Goal: Task Accomplishment & Management: Manage account settings

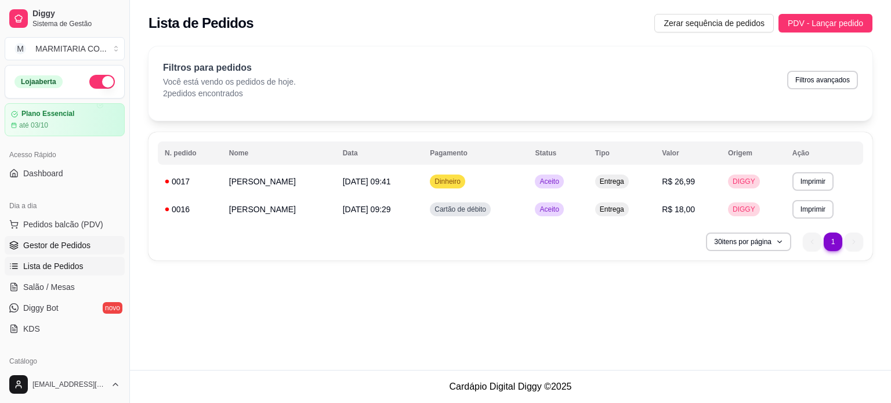
click at [37, 244] on span "Gestor de Pedidos" at bounding box center [56, 246] width 67 height 12
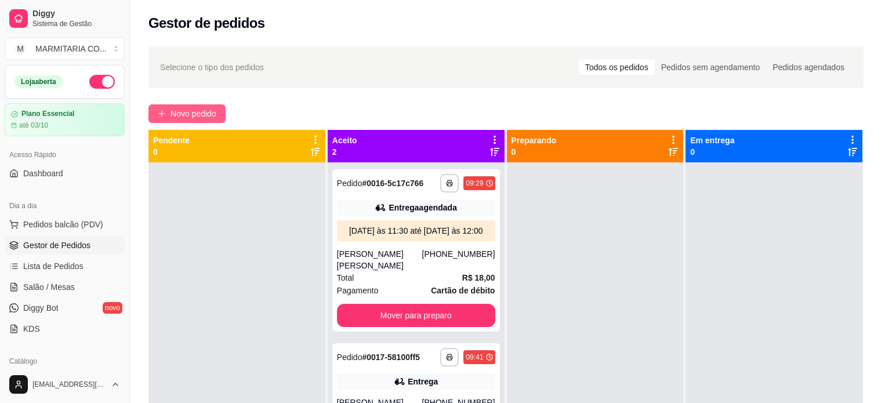
click at [172, 108] on span "Novo pedido" at bounding box center [194, 113] width 46 height 13
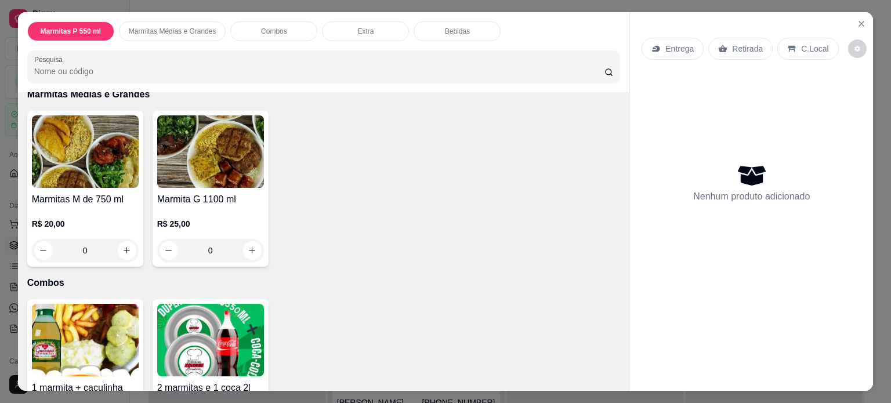
scroll to position [485, 0]
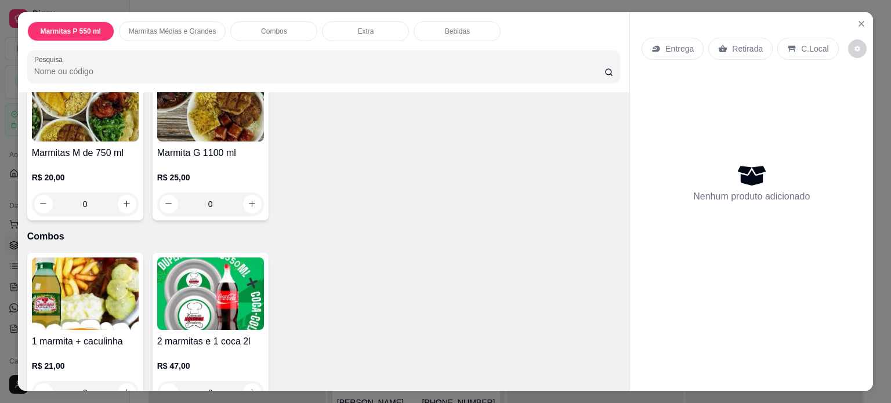
click at [245, 197] on div "0" at bounding box center [210, 204] width 107 height 23
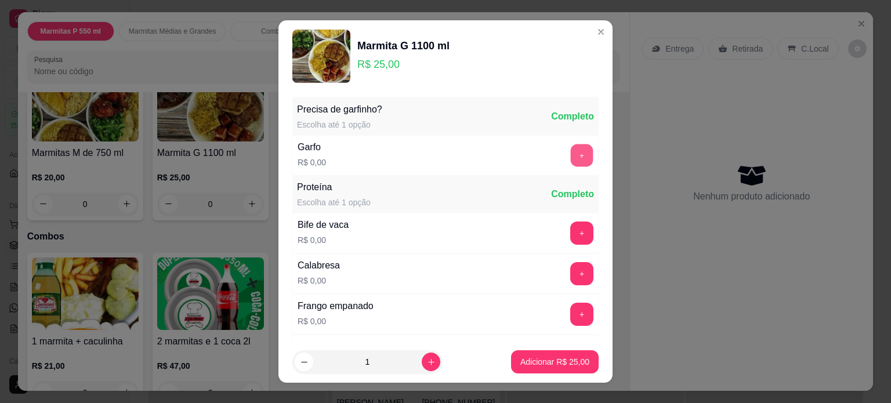
click at [571, 151] on button "+" at bounding box center [582, 155] width 23 height 23
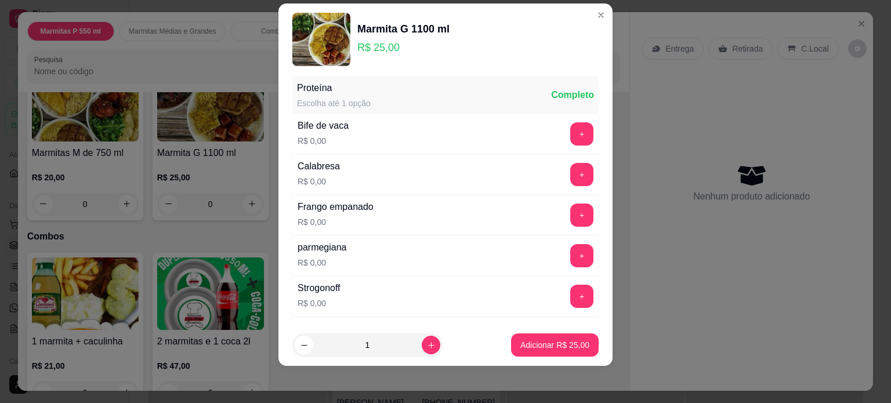
scroll to position [83, 0]
click at [571, 131] on button "+" at bounding box center [582, 133] width 23 height 23
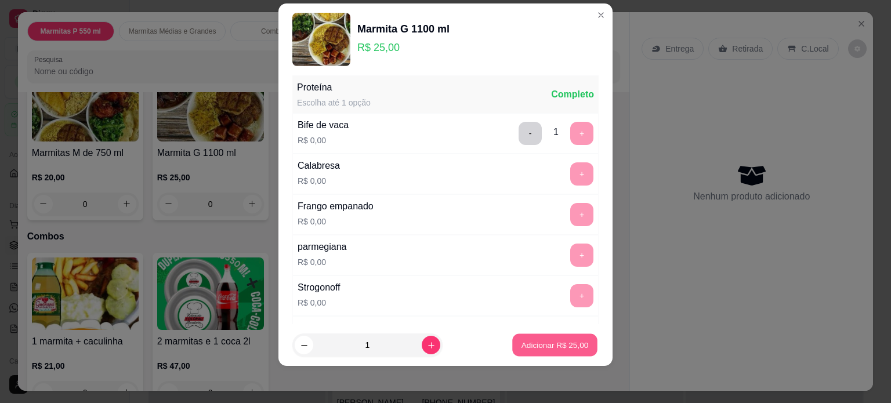
click at [522, 343] on p "Adicionar R$ 25,00" at bounding box center [555, 345] width 67 height 11
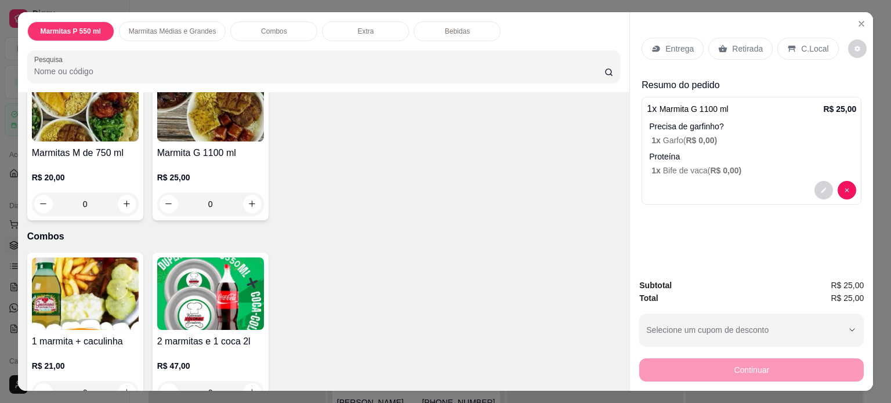
click at [668, 43] on p "Entrega" at bounding box center [679, 49] width 28 height 12
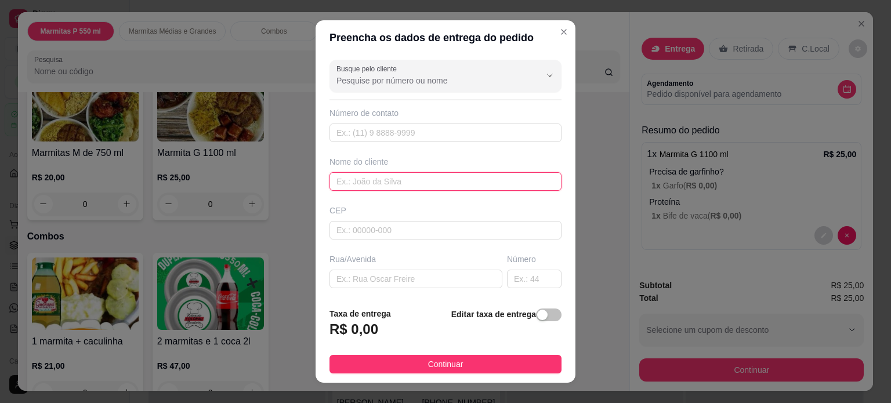
click at [370, 180] on input "text" at bounding box center [446, 181] width 232 height 19
type input "RICARDO"
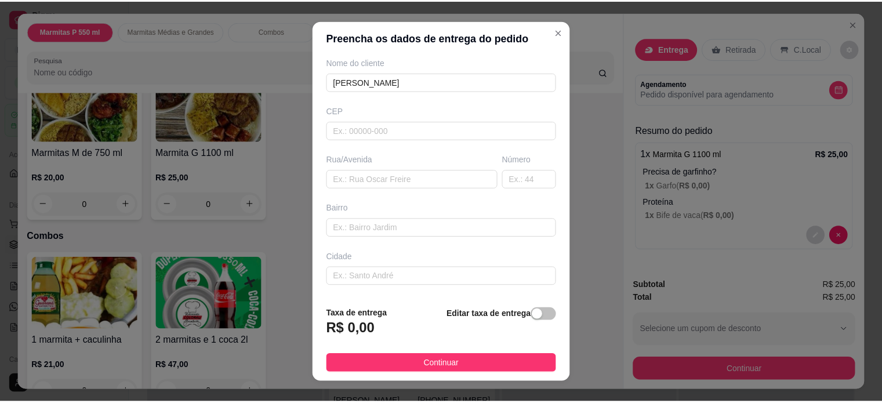
scroll to position [102, 0]
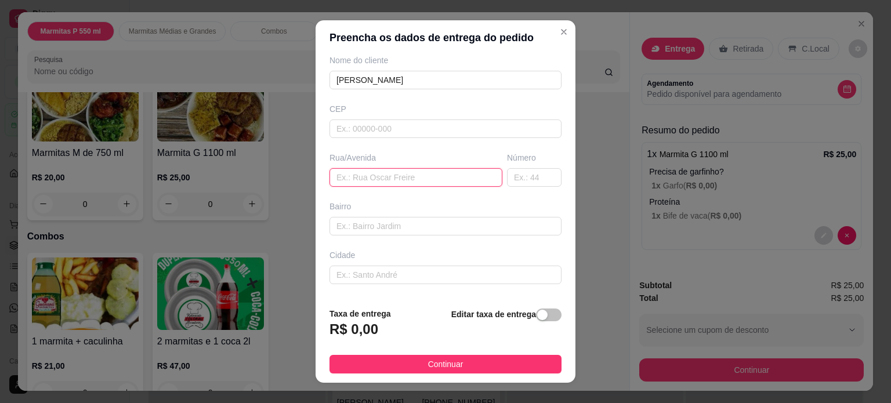
click at [428, 176] on input "text" at bounding box center [416, 177] width 173 height 19
type input "MARCOS EBENEZER PEZZI"
click at [520, 183] on input "text" at bounding box center [534, 177] width 55 height 19
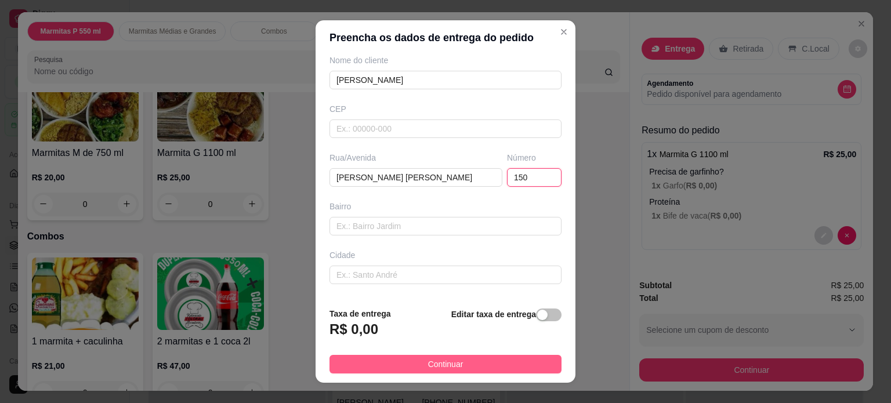
type input "150"
click at [395, 361] on button "Continuar" at bounding box center [446, 364] width 232 height 19
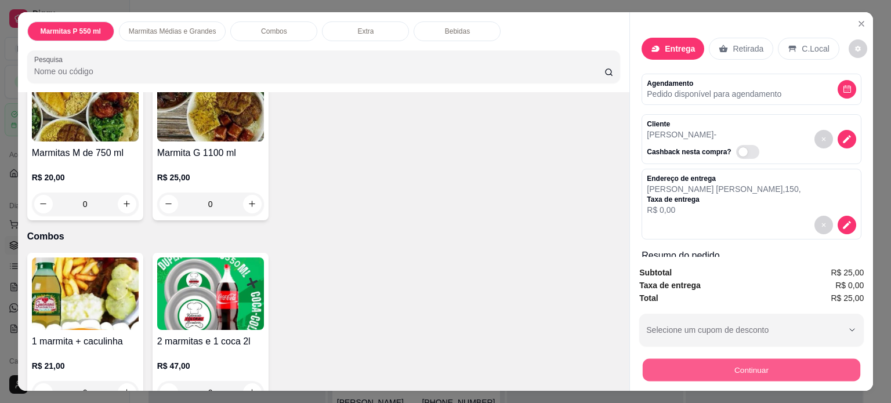
click at [678, 362] on button "Continuar" at bounding box center [752, 370] width 218 height 23
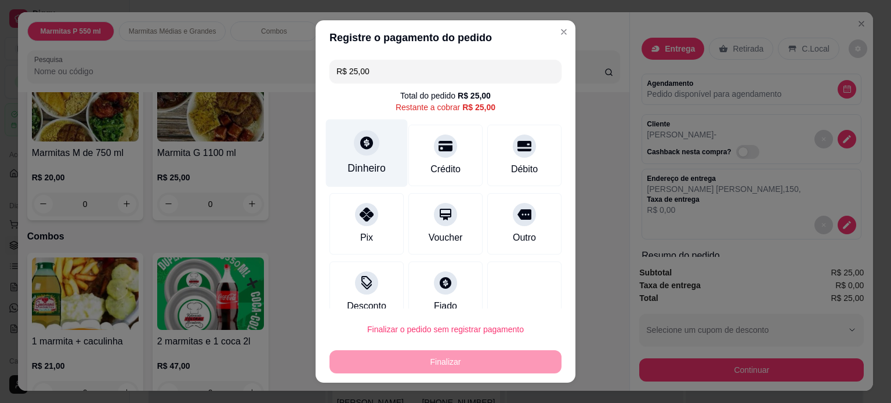
click at [361, 151] on div at bounding box center [367, 143] width 26 height 26
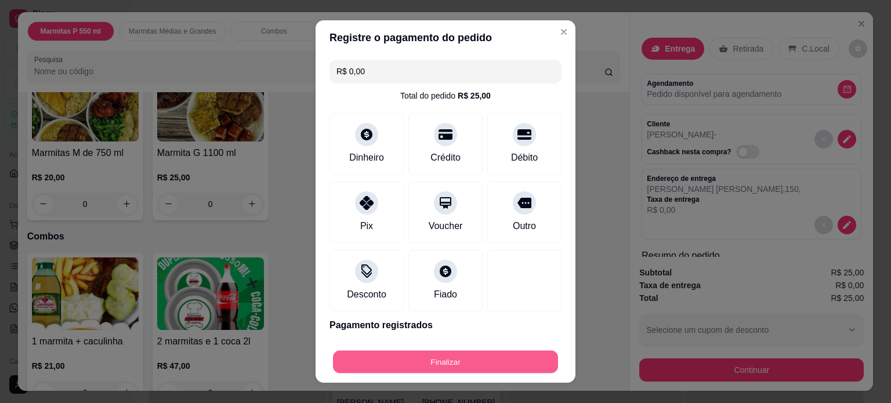
click at [433, 357] on button "Finalizar" at bounding box center [445, 362] width 225 height 23
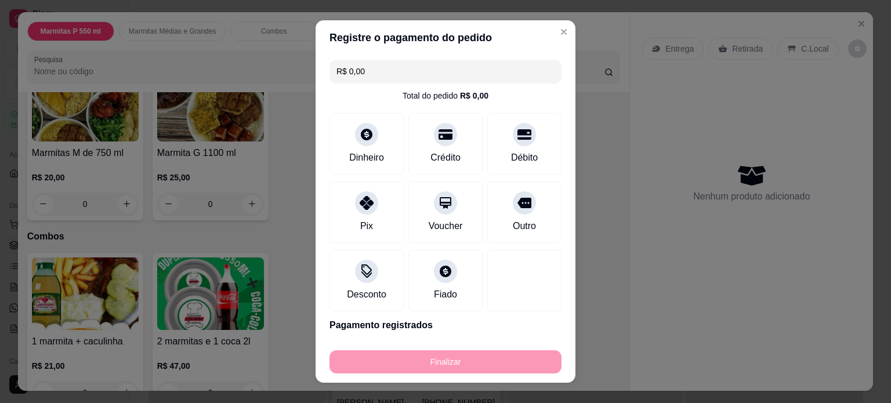
type input "-R$ 25,00"
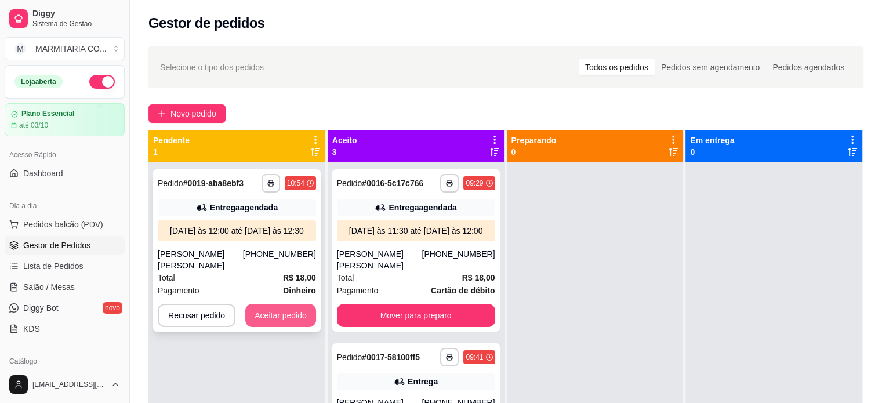
click at [265, 305] on button "Aceitar pedido" at bounding box center [280, 315] width 71 height 23
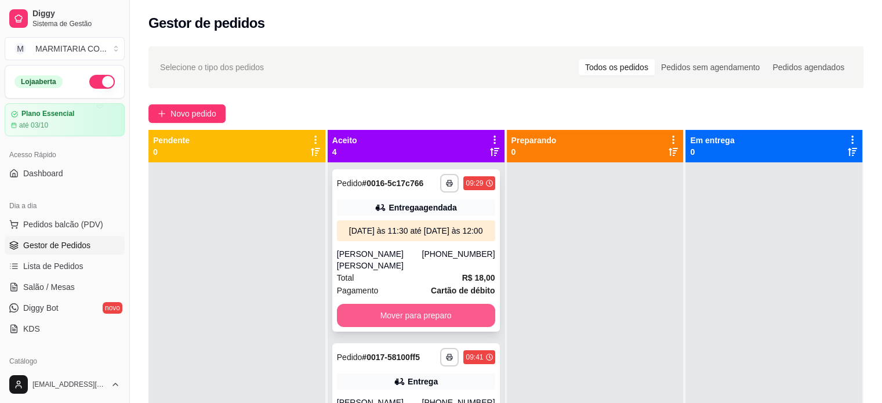
click at [407, 312] on button "Mover para preparo" at bounding box center [416, 315] width 158 height 23
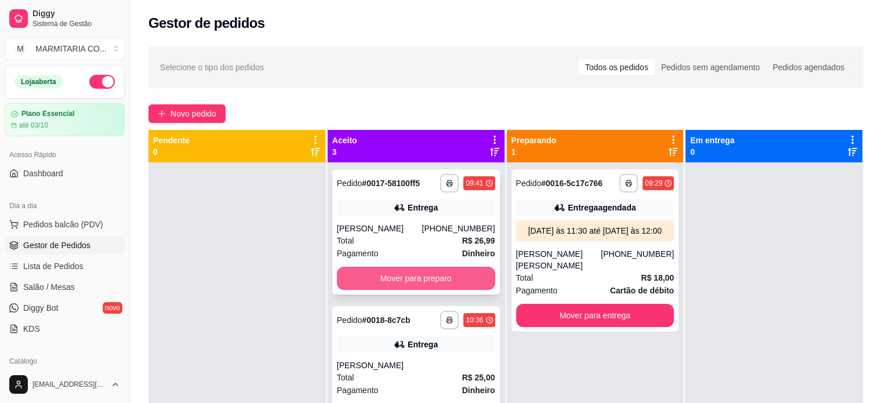
click at [402, 278] on button "Mover para preparo" at bounding box center [416, 278] width 158 height 23
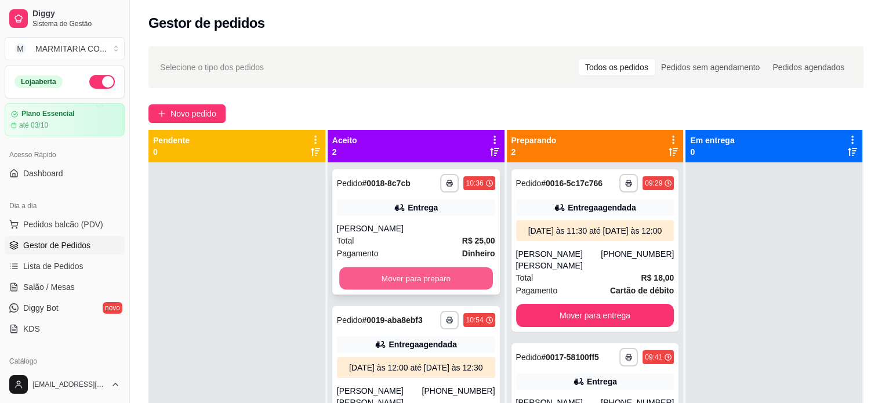
click at [418, 280] on button "Mover para preparo" at bounding box center [416, 278] width 154 height 23
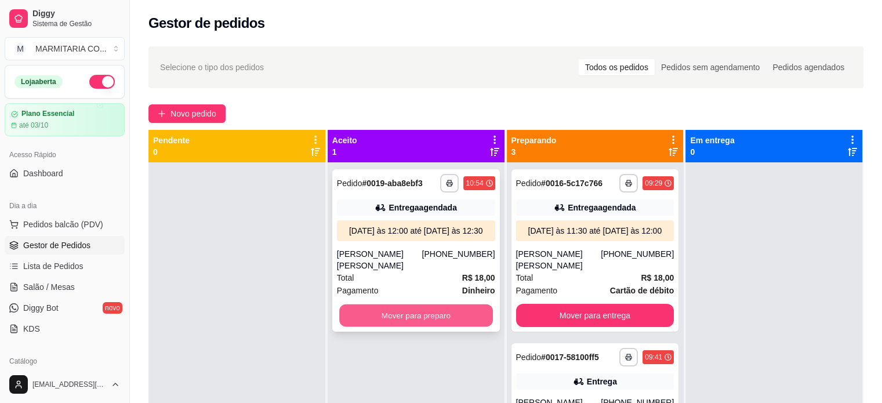
click at [392, 305] on button "Mover para preparo" at bounding box center [416, 316] width 154 height 23
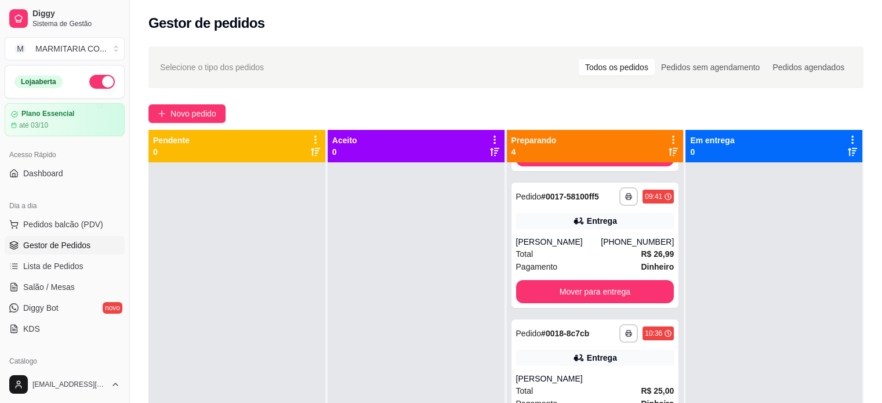
scroll to position [164, 0]
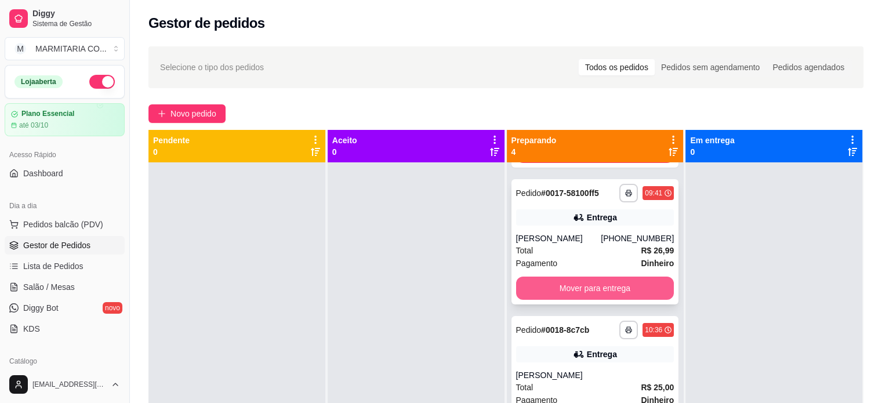
click at [601, 280] on button "Mover para entrega" at bounding box center [595, 288] width 158 height 23
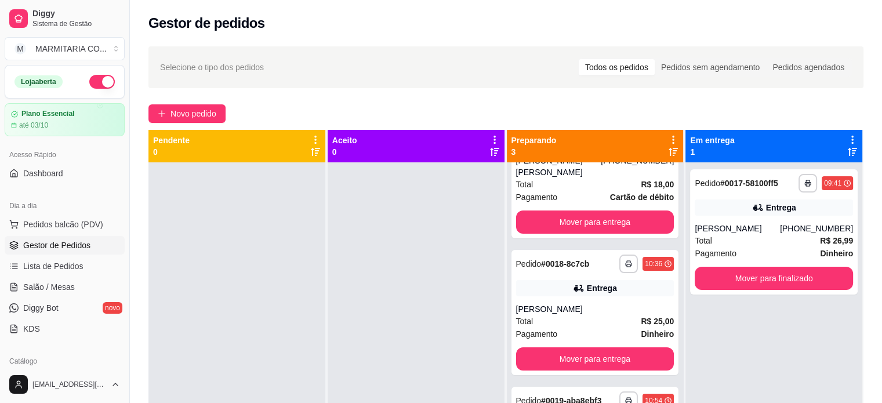
scroll to position [93, 0]
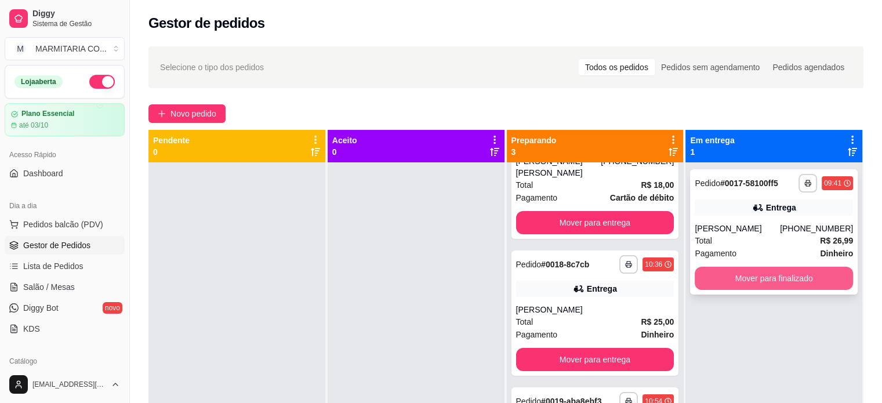
click at [758, 277] on button "Mover para finalizado" at bounding box center [774, 278] width 158 height 23
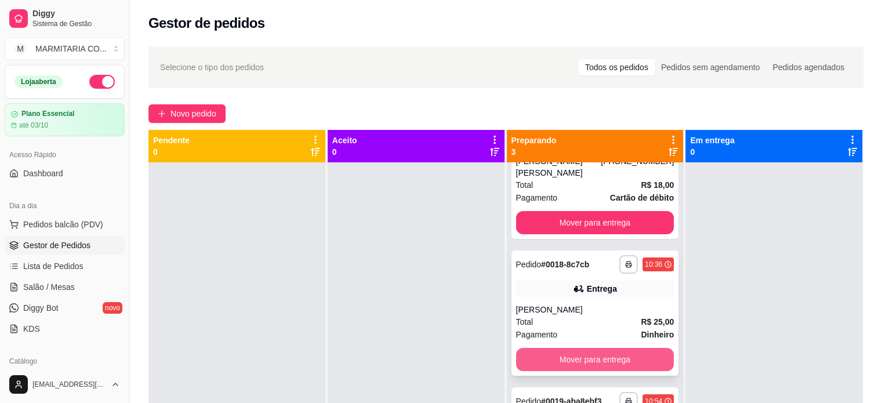
click at [634, 362] on button "Mover para entrega" at bounding box center [595, 359] width 158 height 23
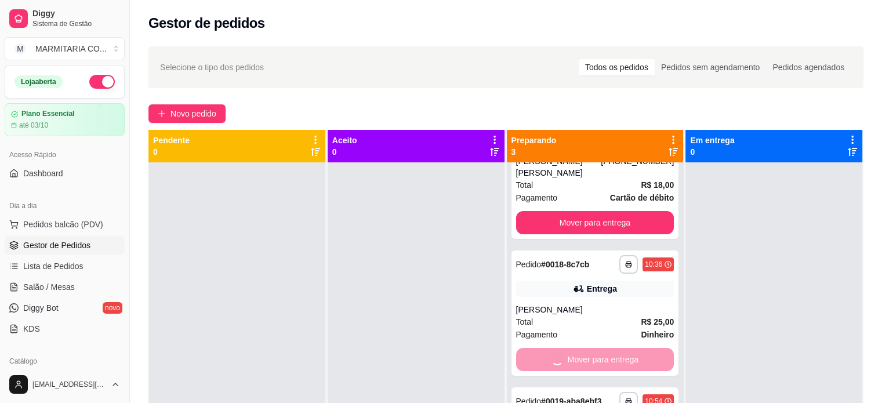
scroll to position [0, 0]
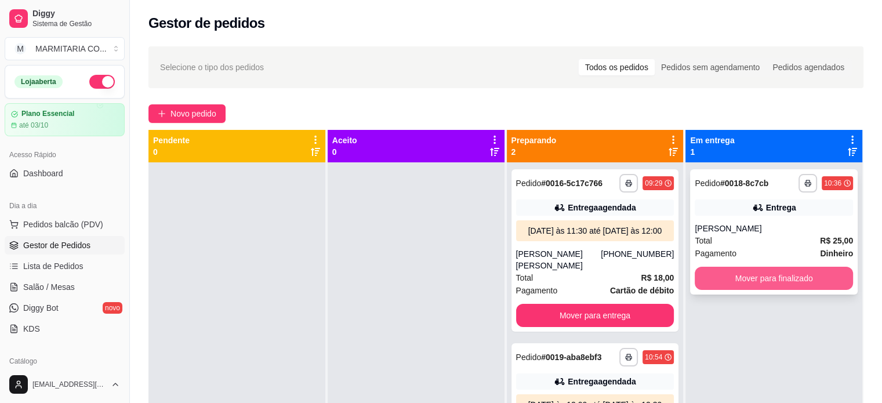
click at [755, 270] on button "Mover para finalizado" at bounding box center [774, 278] width 158 height 23
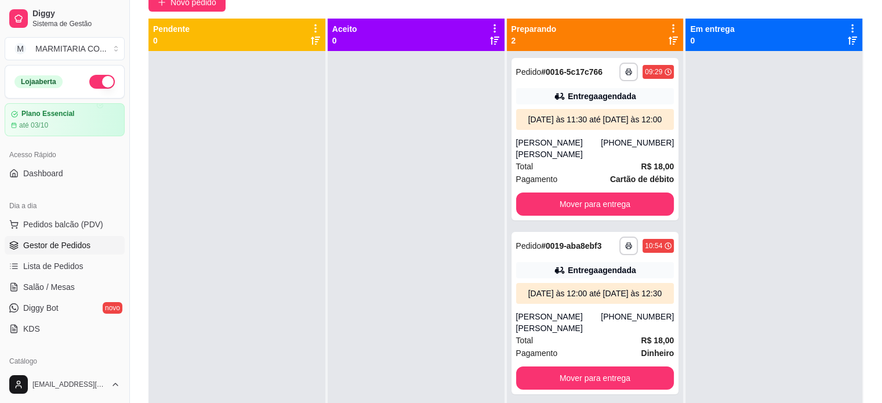
scroll to position [115, 0]
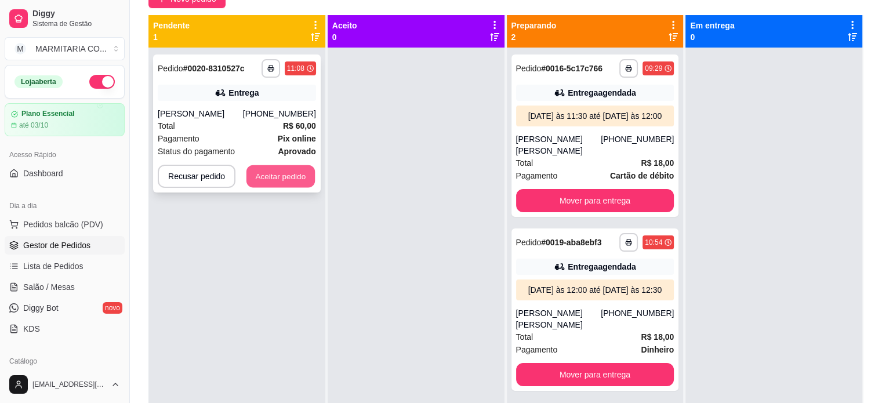
click at [295, 187] on button "Aceitar pedido" at bounding box center [281, 176] width 68 height 23
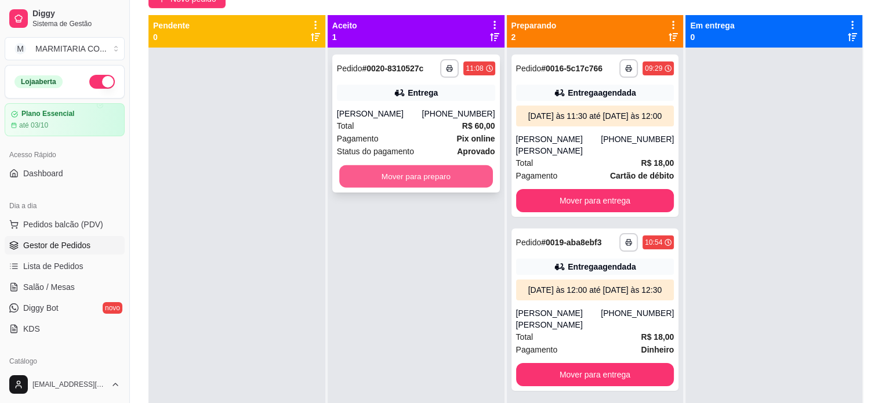
click at [374, 188] on button "Mover para preparo" at bounding box center [416, 176] width 154 height 23
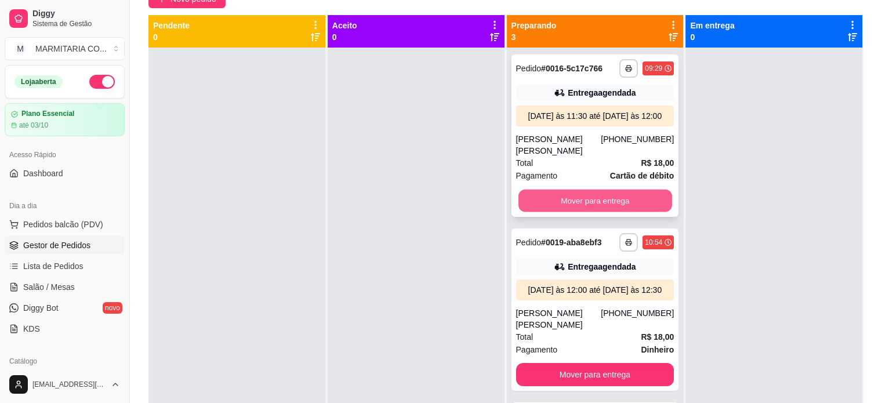
click at [543, 202] on button "Mover para entrega" at bounding box center [596, 201] width 154 height 23
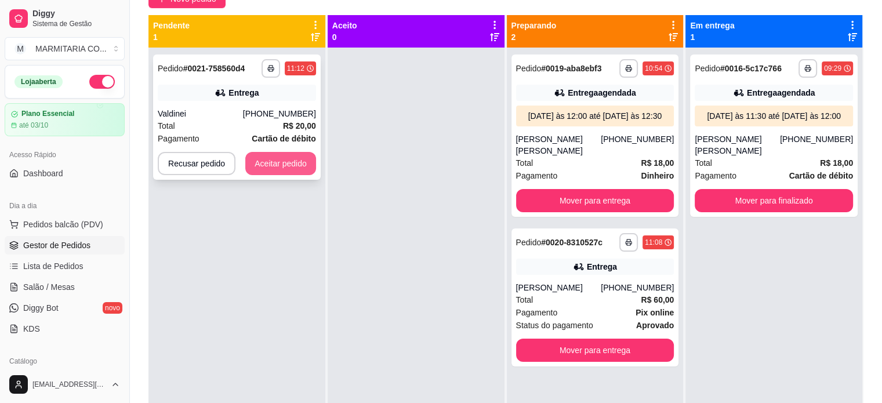
click at [281, 157] on button "Aceitar pedido" at bounding box center [280, 163] width 71 height 23
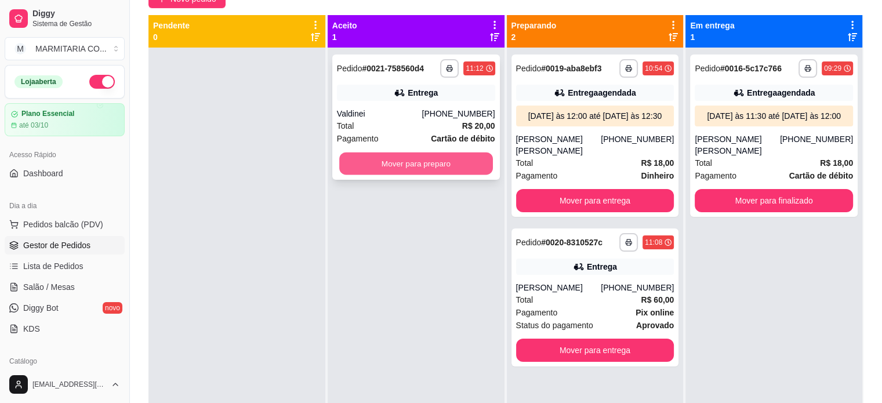
click at [406, 161] on button "Mover para preparo" at bounding box center [416, 164] width 154 height 23
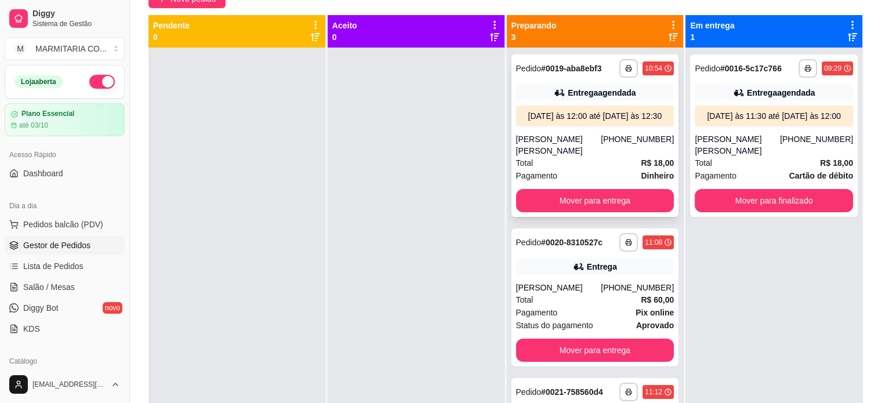
click at [628, 194] on button "Mover para entrega" at bounding box center [595, 200] width 158 height 23
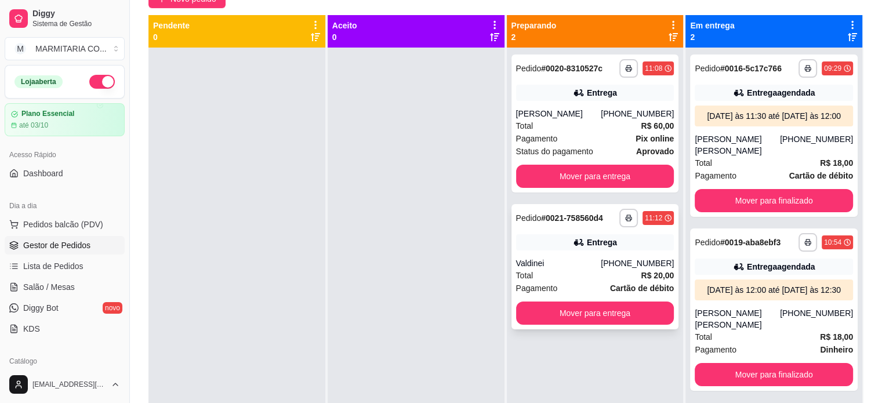
click at [573, 282] on div "Total R$ 20,00" at bounding box center [595, 275] width 158 height 13
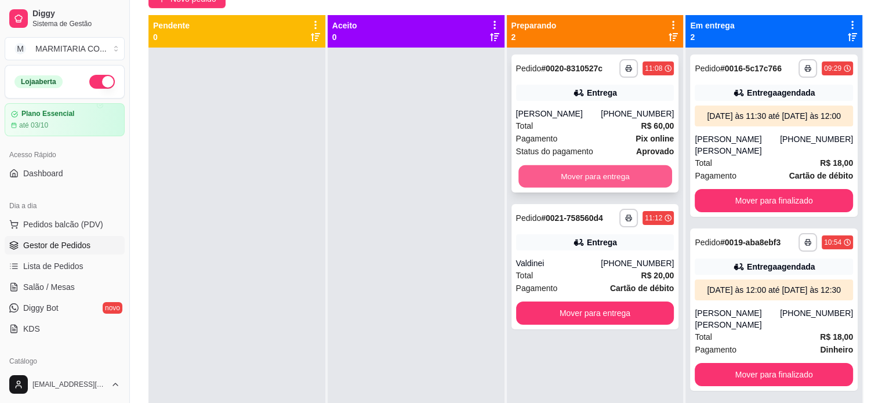
click at [538, 177] on button "Mover para entrega" at bounding box center [596, 176] width 154 height 23
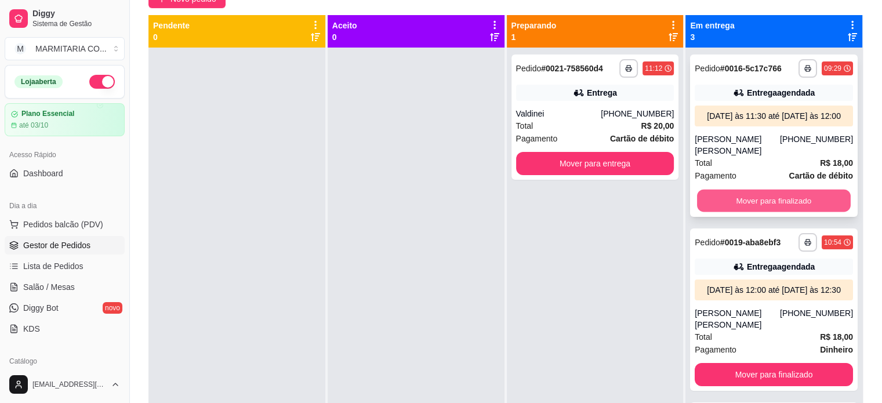
click at [717, 197] on button "Mover para finalizado" at bounding box center [774, 201] width 154 height 23
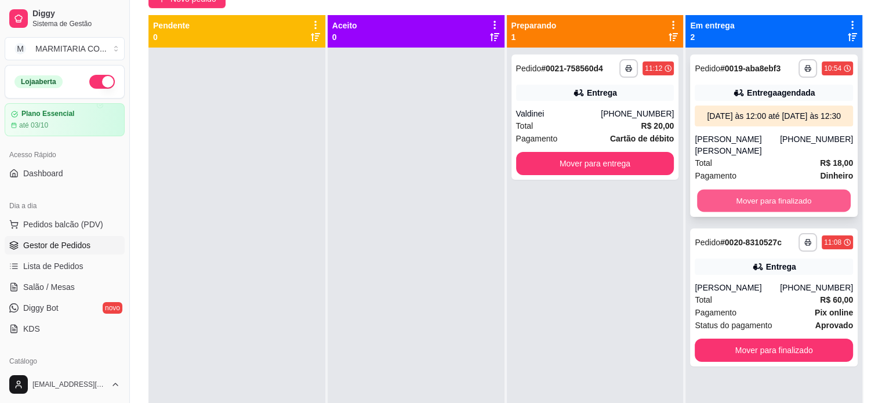
click at [726, 190] on button "Mover para finalizado" at bounding box center [774, 201] width 154 height 23
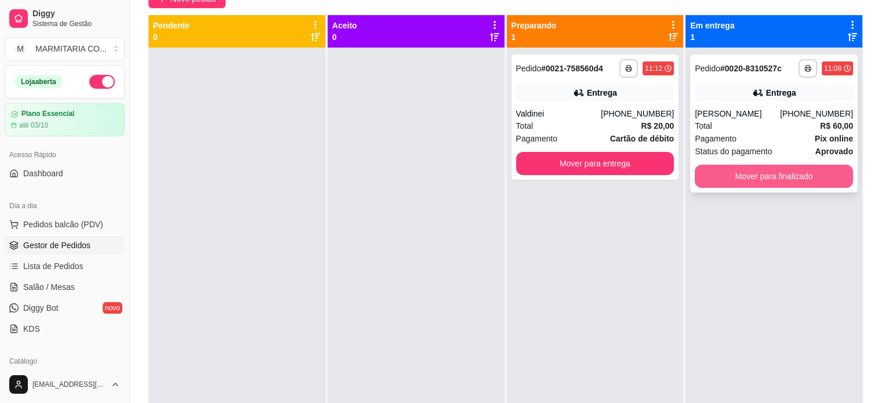
click at [717, 183] on button "Mover para finalizado" at bounding box center [774, 176] width 158 height 23
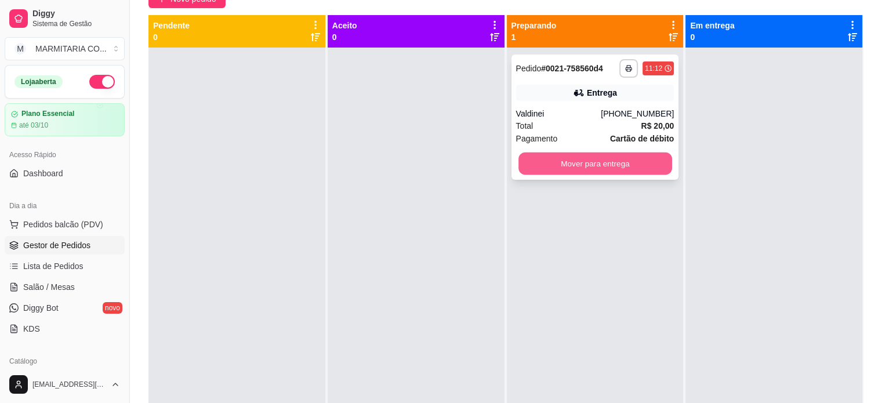
click at [652, 160] on button "Mover para entrega" at bounding box center [596, 164] width 154 height 23
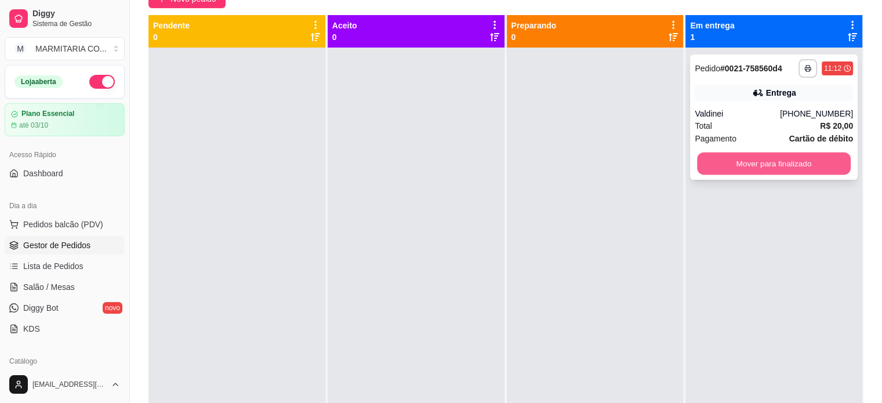
click at [768, 167] on button "Mover para finalizado" at bounding box center [774, 164] width 154 height 23
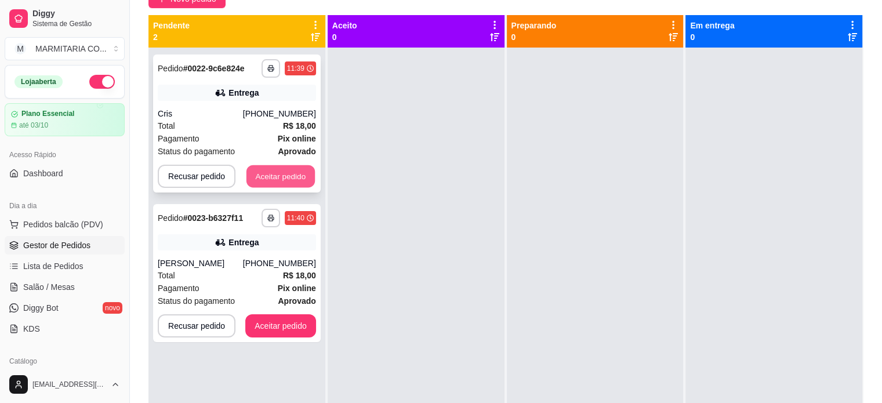
click at [270, 179] on button "Aceitar pedido" at bounding box center [281, 176] width 68 height 23
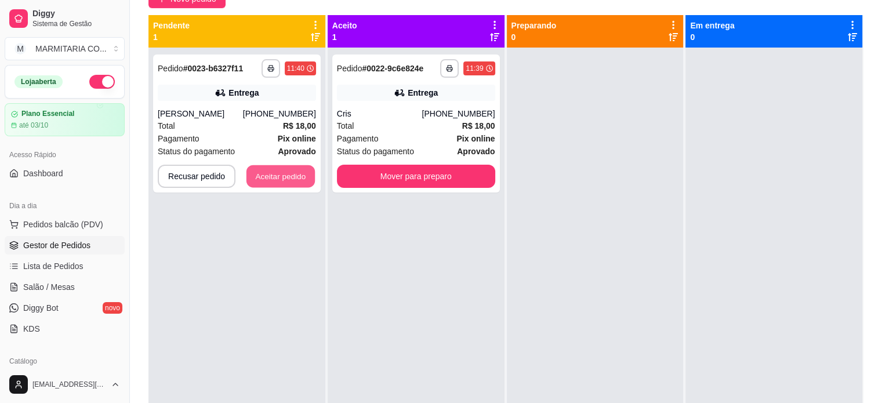
click at [270, 179] on button "Aceitar pedido" at bounding box center [281, 176] width 68 height 23
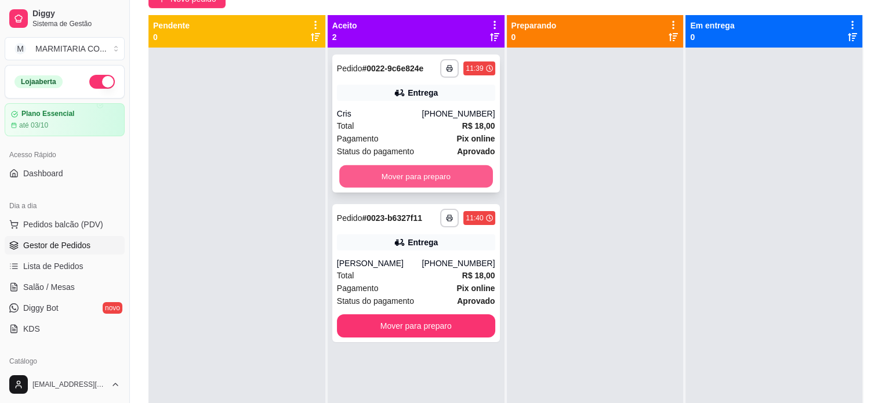
click at [387, 176] on button "Mover para preparo" at bounding box center [416, 176] width 154 height 23
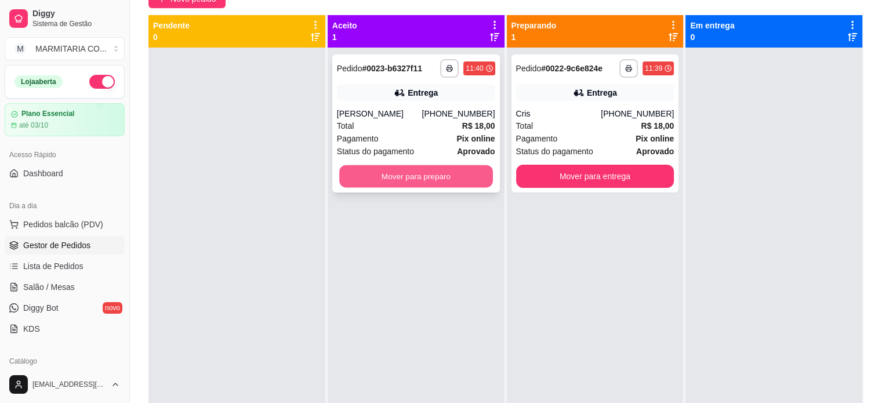
click at [422, 178] on button "Mover para preparo" at bounding box center [416, 176] width 154 height 23
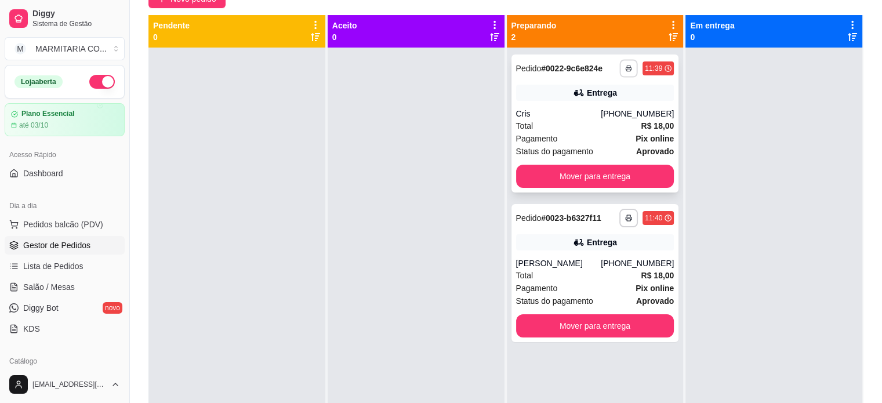
click at [626, 68] on icon "button" at bounding box center [629, 69] width 6 height 2
click at [592, 112] on button "IMPRESSORA" at bounding box center [591, 109] width 81 height 18
click at [626, 219] on icon "button" at bounding box center [628, 218] width 7 height 7
click at [593, 255] on button "IMPRESSORA" at bounding box center [591, 258] width 81 height 18
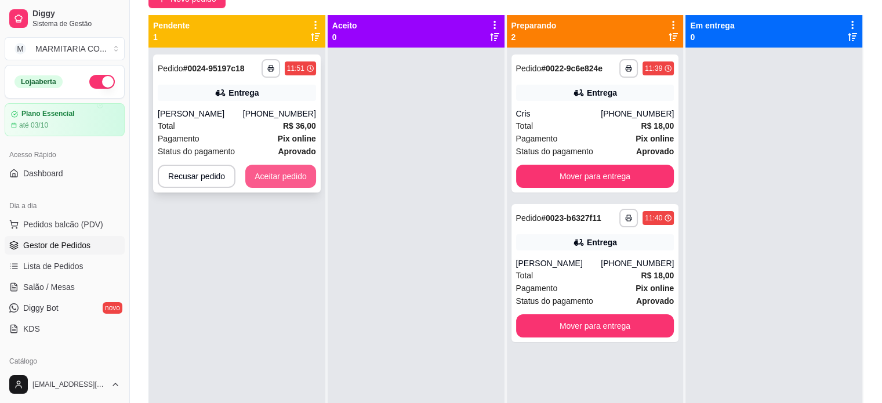
click at [291, 176] on button "Aceitar pedido" at bounding box center [280, 176] width 71 height 23
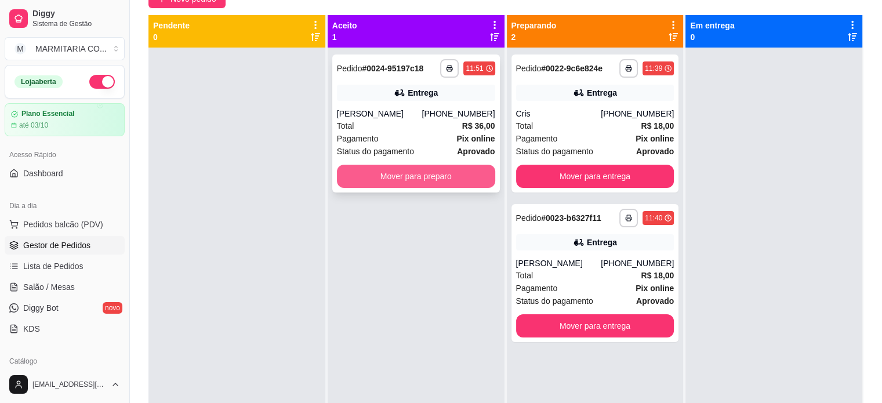
click at [447, 179] on button "Mover para preparo" at bounding box center [416, 176] width 158 height 23
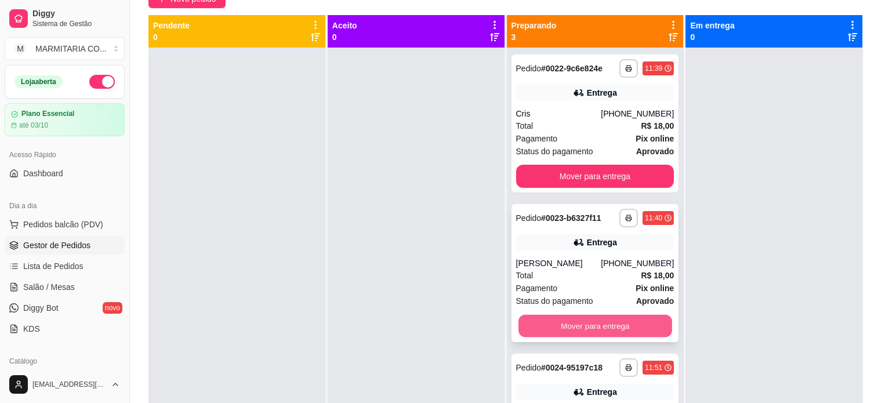
click at [570, 324] on button "Mover para entrega" at bounding box center [596, 326] width 154 height 23
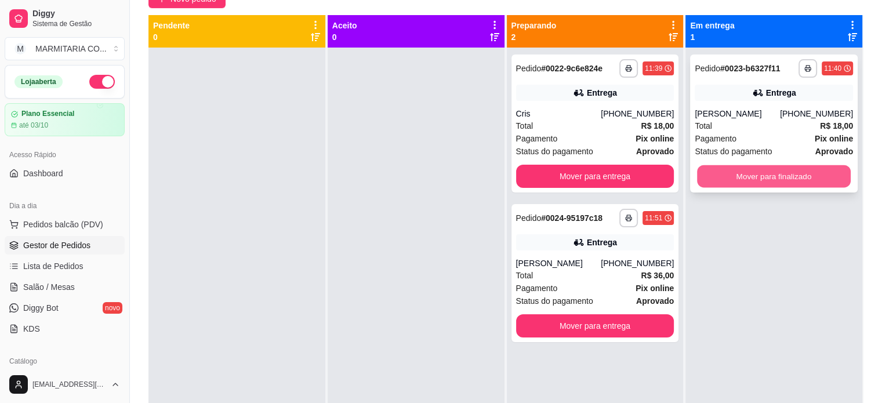
click at [804, 174] on button "Mover para finalizado" at bounding box center [774, 176] width 154 height 23
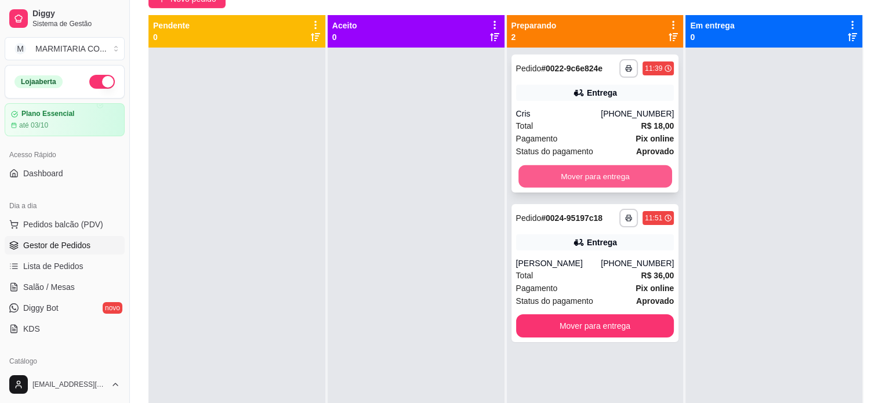
click at [627, 169] on button "Mover para entrega" at bounding box center [596, 176] width 154 height 23
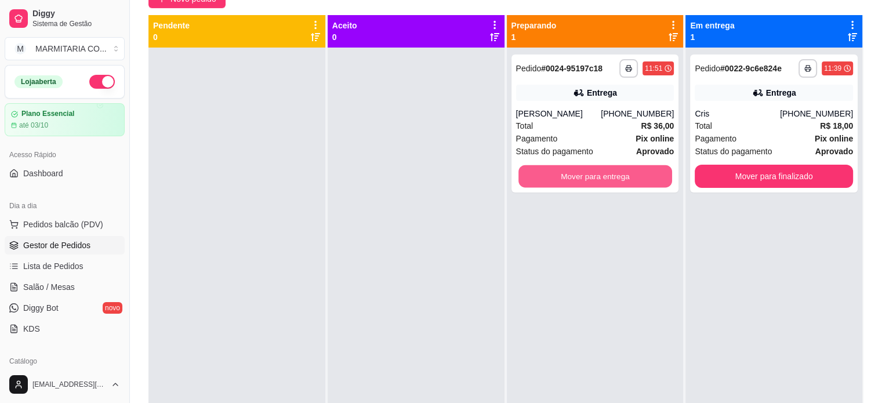
click at [627, 169] on button "Mover para entrega" at bounding box center [596, 176] width 154 height 23
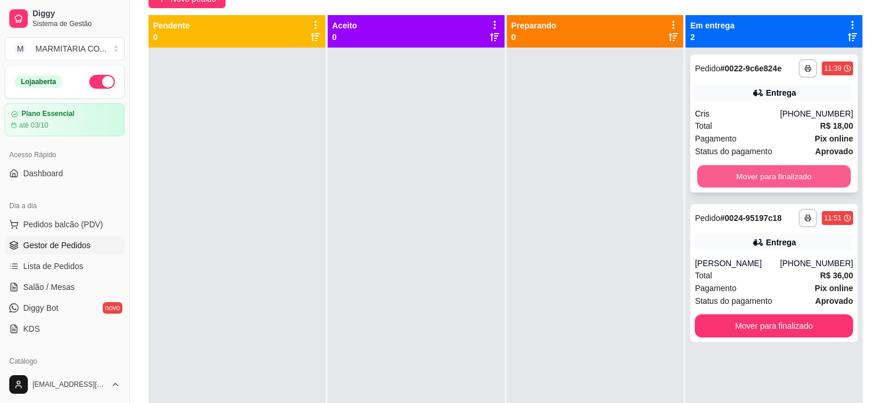
click at [789, 169] on button "Mover para finalizado" at bounding box center [774, 176] width 154 height 23
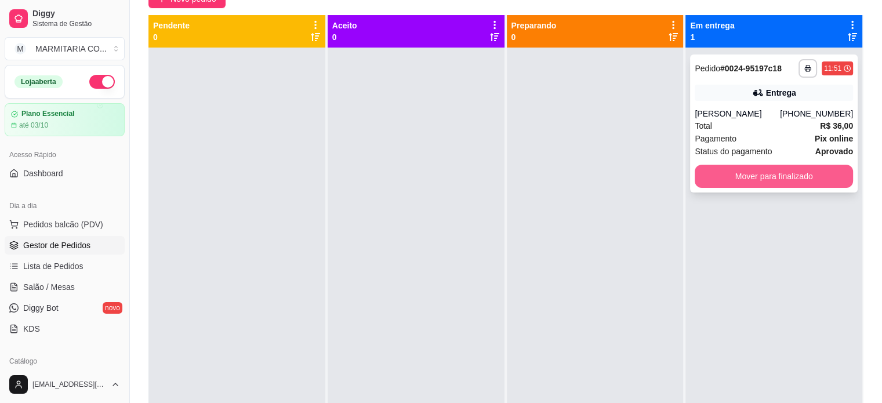
click at [807, 161] on div "**********" at bounding box center [774, 124] width 168 height 138
click at [777, 178] on button "Mover para finalizado" at bounding box center [774, 176] width 154 height 23
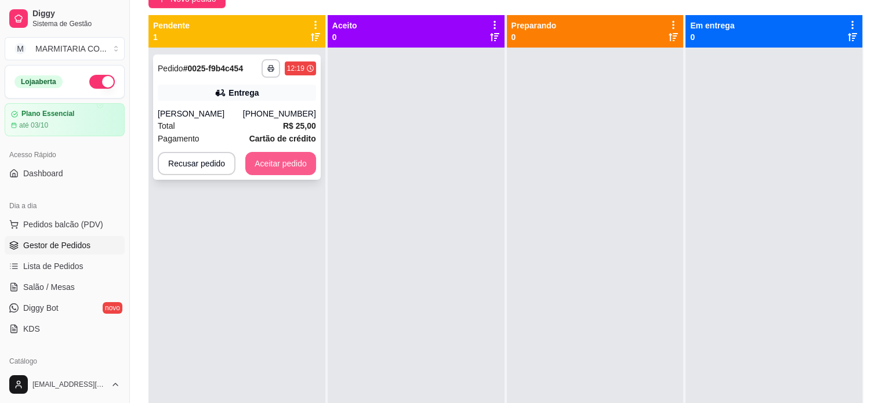
click at [269, 160] on button "Aceitar pedido" at bounding box center [280, 163] width 71 height 23
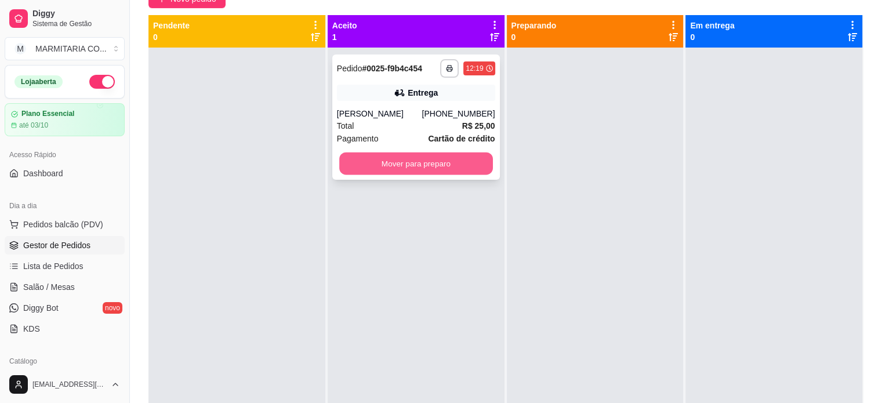
click at [454, 159] on button "Mover para preparo" at bounding box center [416, 164] width 154 height 23
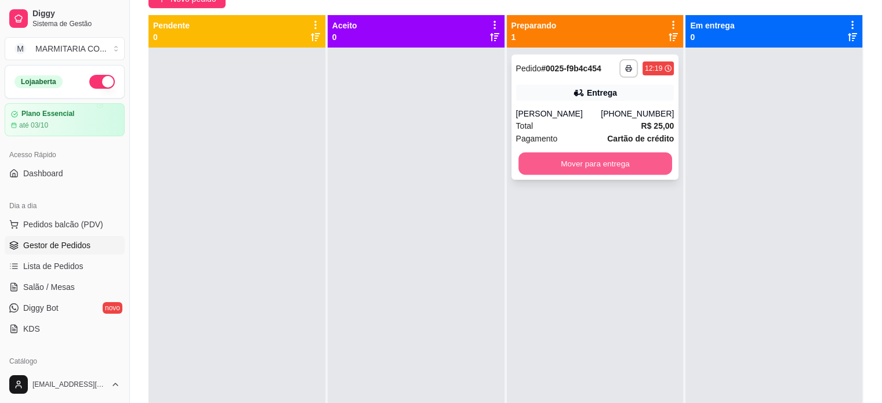
click at [541, 155] on button "Mover para entrega" at bounding box center [596, 164] width 154 height 23
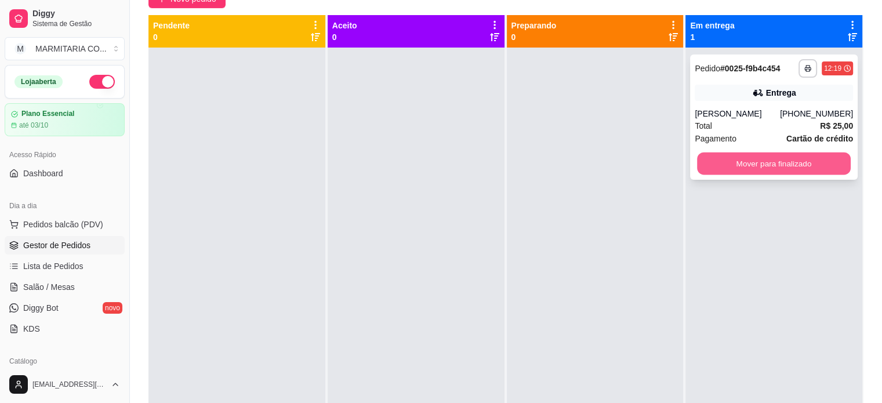
click at [740, 167] on button "Mover para finalizado" at bounding box center [774, 164] width 154 height 23
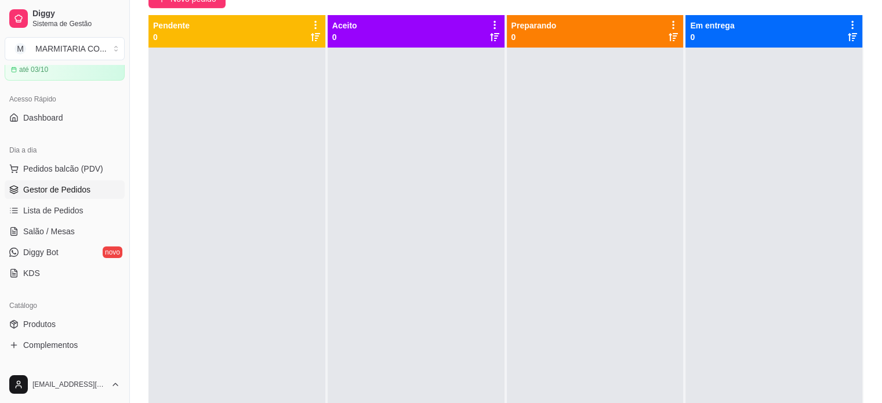
scroll to position [0, 0]
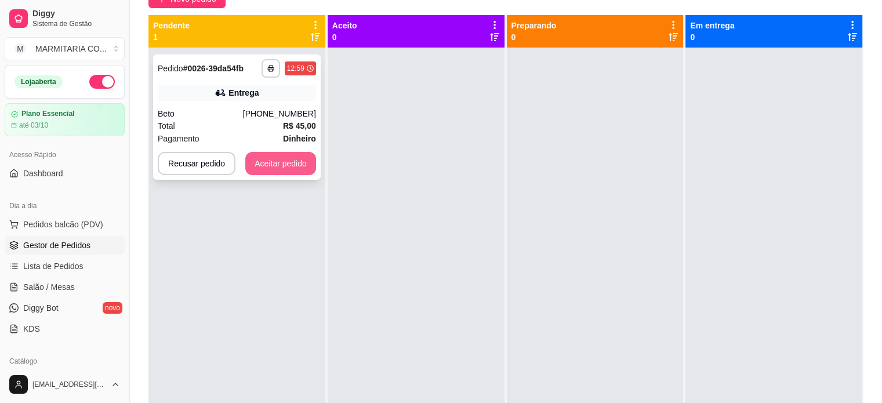
click at [274, 157] on button "Aceitar pedido" at bounding box center [280, 163] width 71 height 23
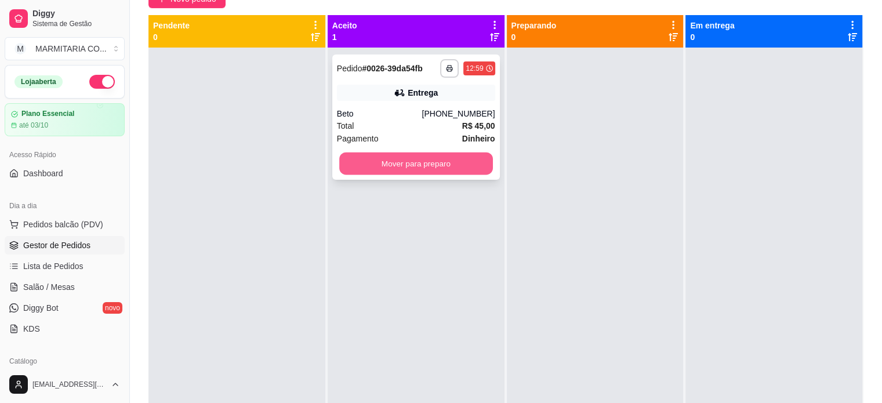
click at [434, 167] on button "Mover para preparo" at bounding box center [416, 164] width 154 height 23
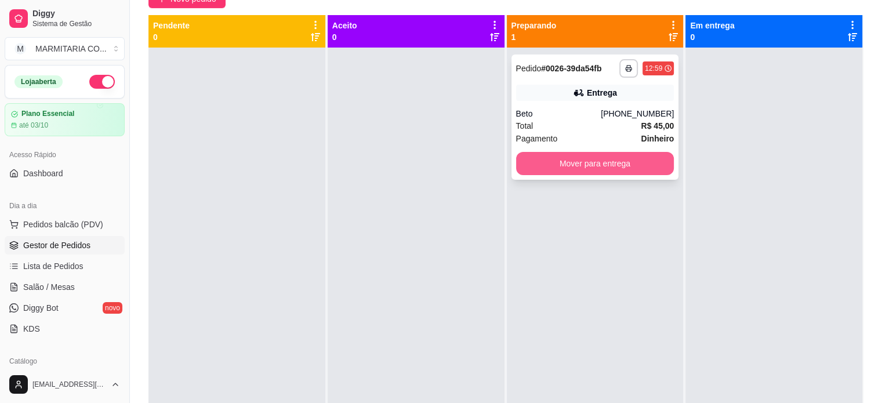
click at [593, 167] on button "Mover para entrega" at bounding box center [595, 163] width 158 height 23
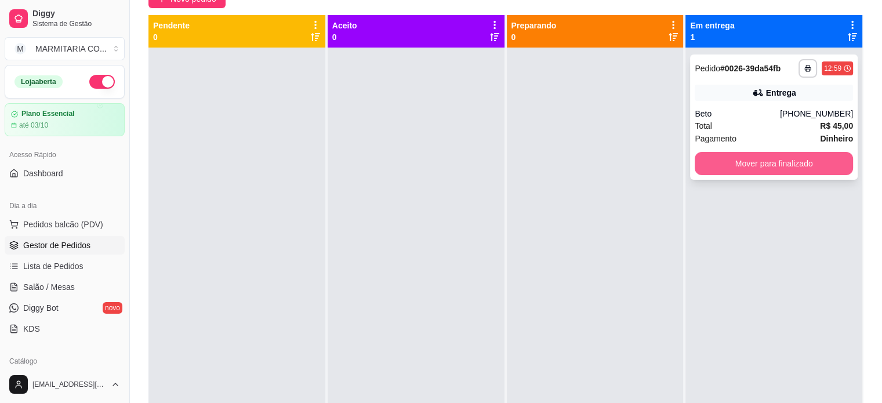
click at [736, 160] on button "Mover para finalizado" at bounding box center [774, 163] width 158 height 23
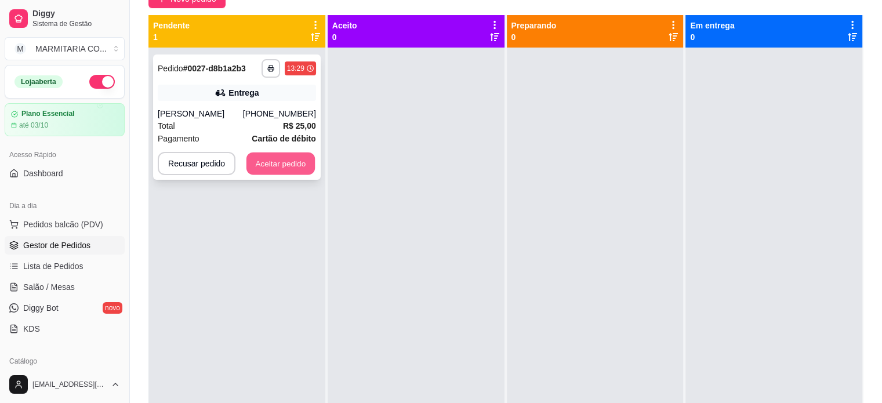
click at [260, 161] on button "Aceitar pedido" at bounding box center [281, 164] width 68 height 23
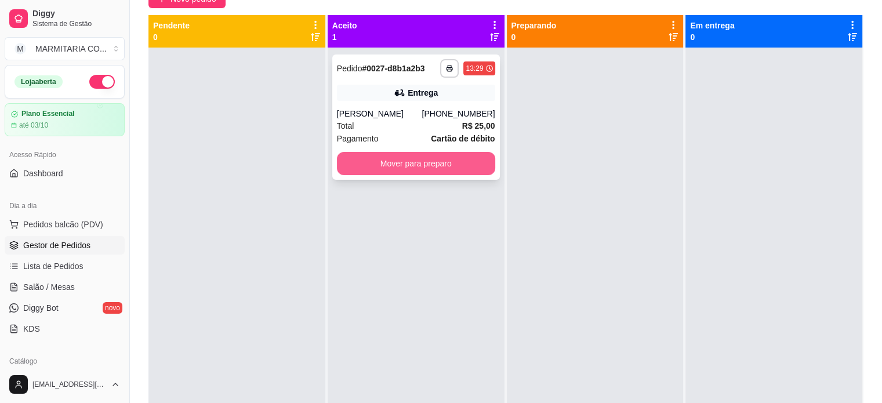
click at [448, 160] on button "Mover para preparo" at bounding box center [416, 163] width 158 height 23
click at [427, 169] on button "Mover para preparo" at bounding box center [416, 164] width 154 height 23
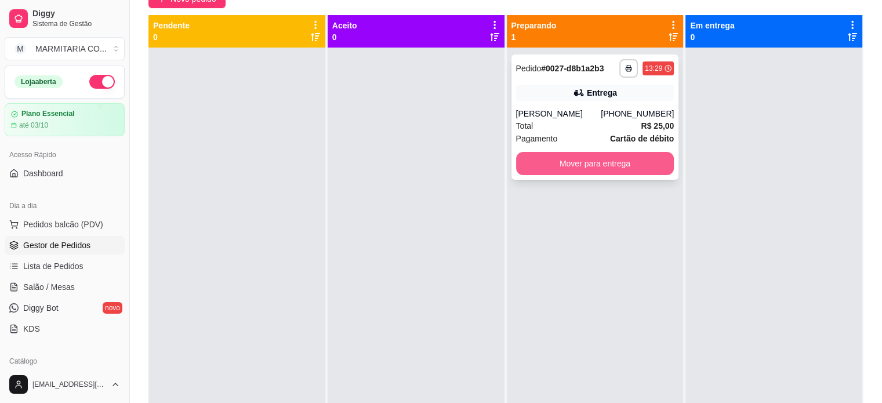
click at [616, 166] on button "Mover para entrega" at bounding box center [595, 163] width 158 height 23
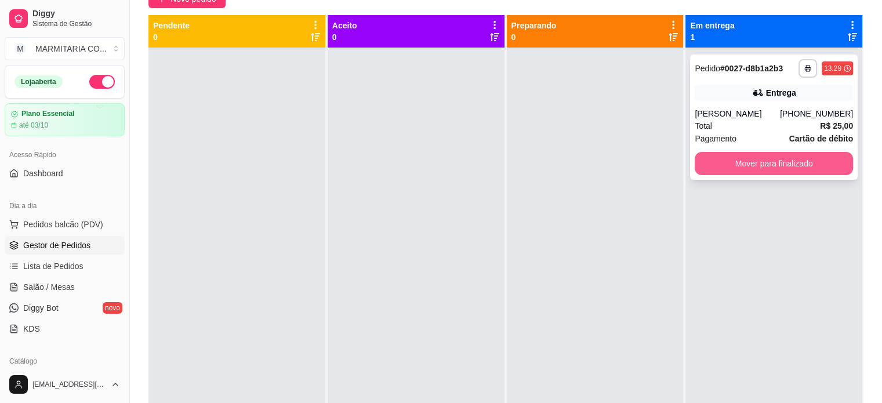
click at [739, 160] on button "Mover para finalizado" at bounding box center [774, 163] width 158 height 23
